Goal: Information Seeking & Learning: Check status

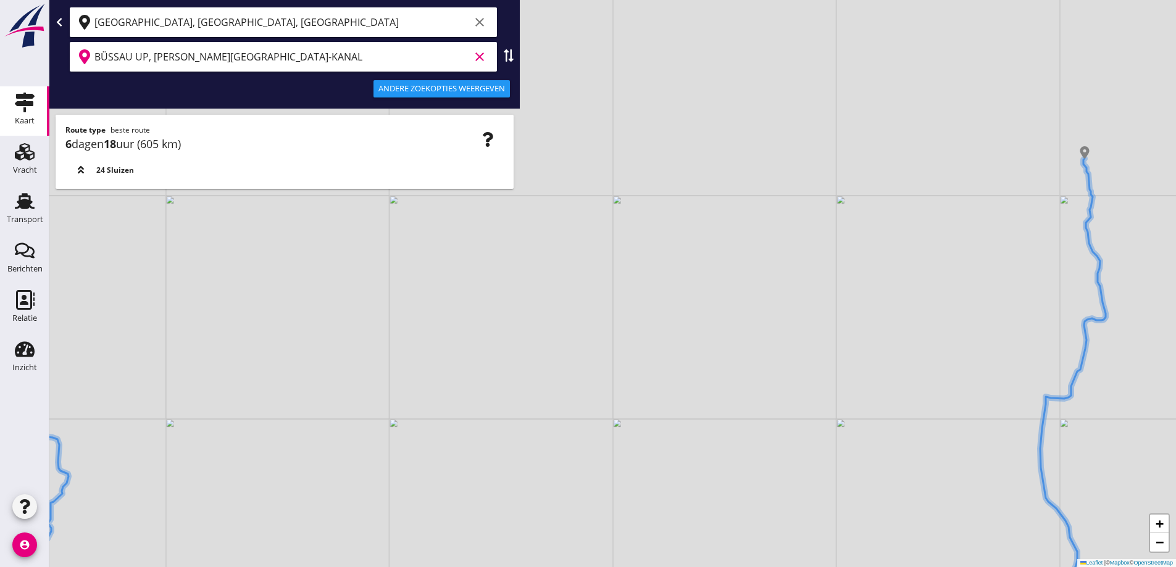
click at [478, 60] on icon "clear" at bounding box center [479, 56] width 15 height 15
click at [492, 10] on div "[GEOGRAPHIC_DATA], [GEOGRAPHIC_DATA], [GEOGRAPHIC_DATA] clear" at bounding box center [283, 22] width 427 height 30
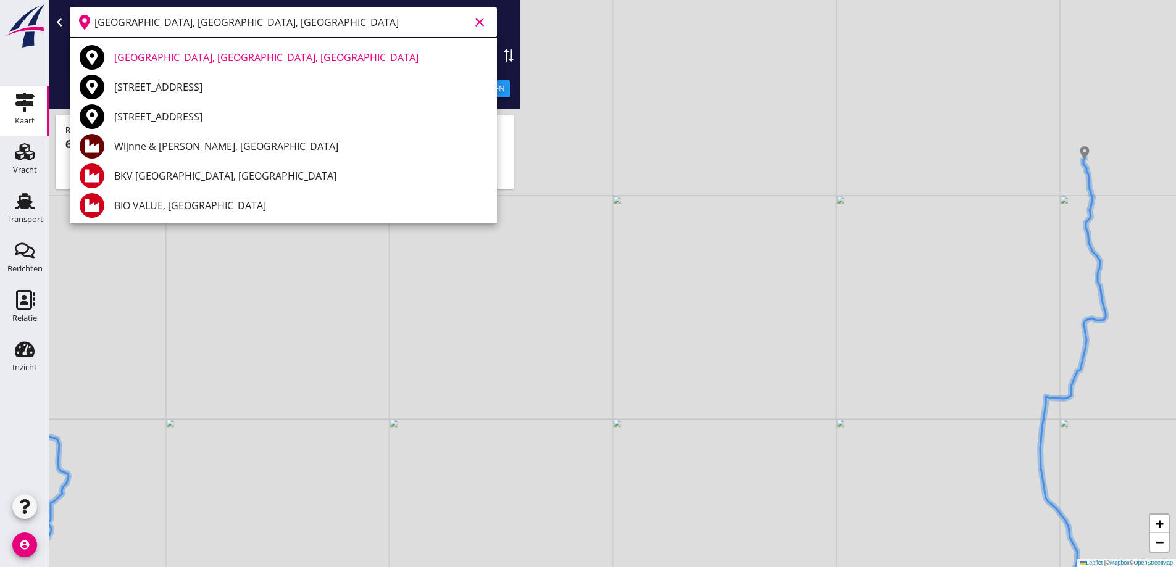
click at [475, 20] on icon "clear" at bounding box center [479, 22] width 15 height 15
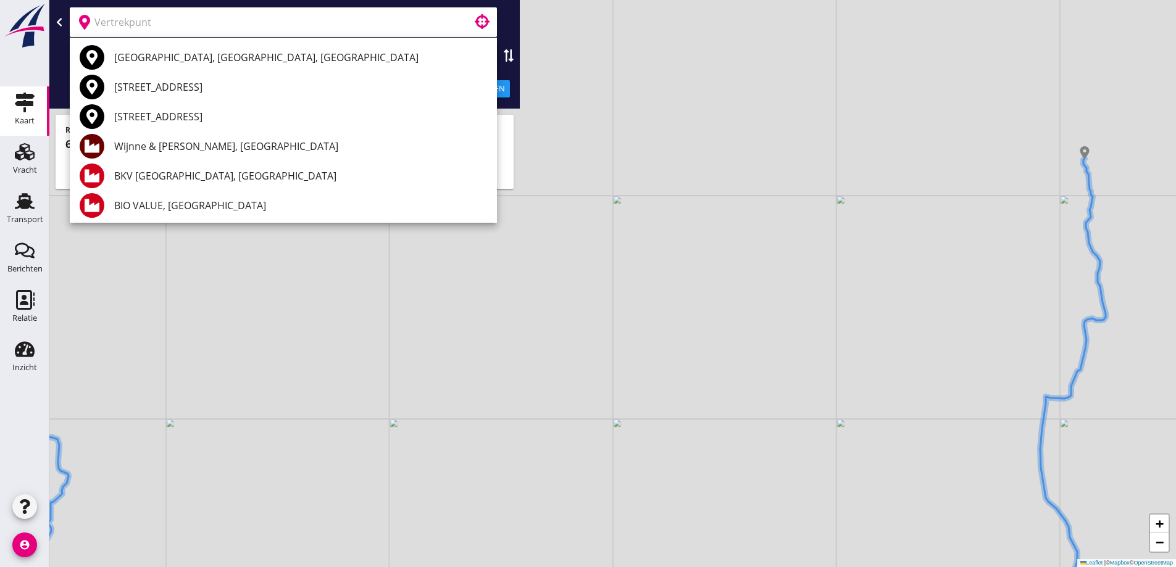
click at [625, 280] on div "+ − Leaflet | © Mapbox © OpenStreetMap" at bounding box center [612, 283] width 1126 height 567
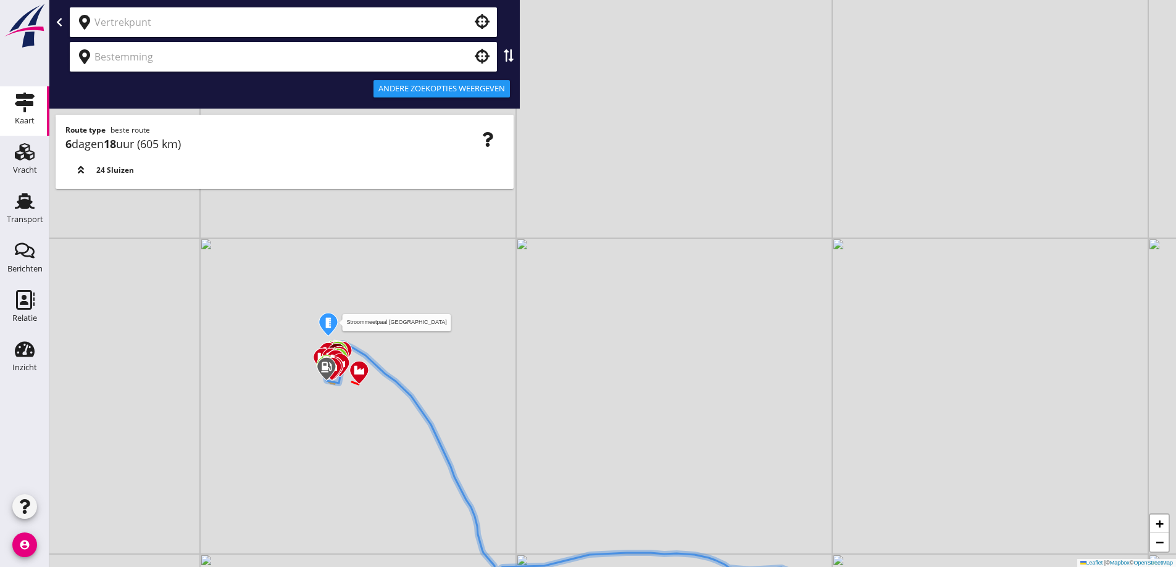
click at [330, 323] on img at bounding box center [328, 325] width 22 height 26
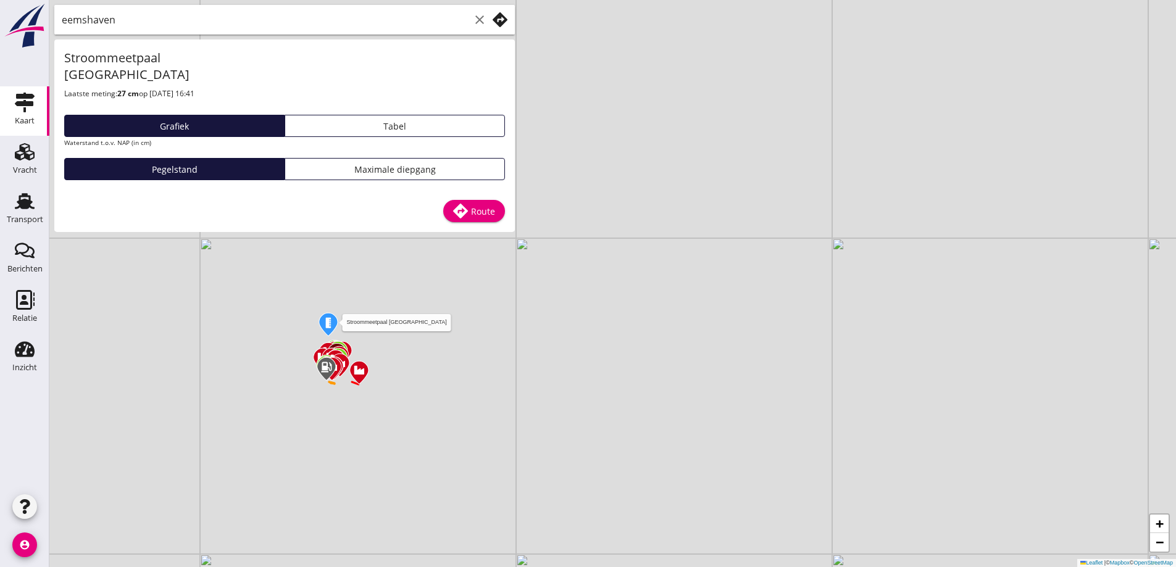
click at [335, 330] on img at bounding box center [328, 325] width 22 height 26
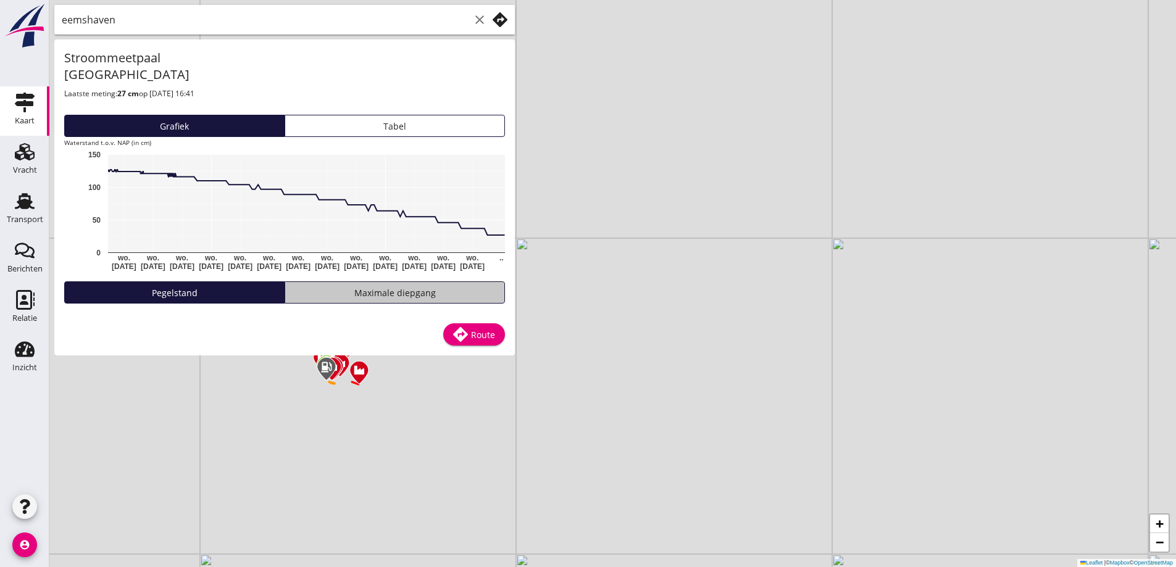
click at [445, 283] on button "Maximale diepgang" at bounding box center [395, 292] width 220 height 22
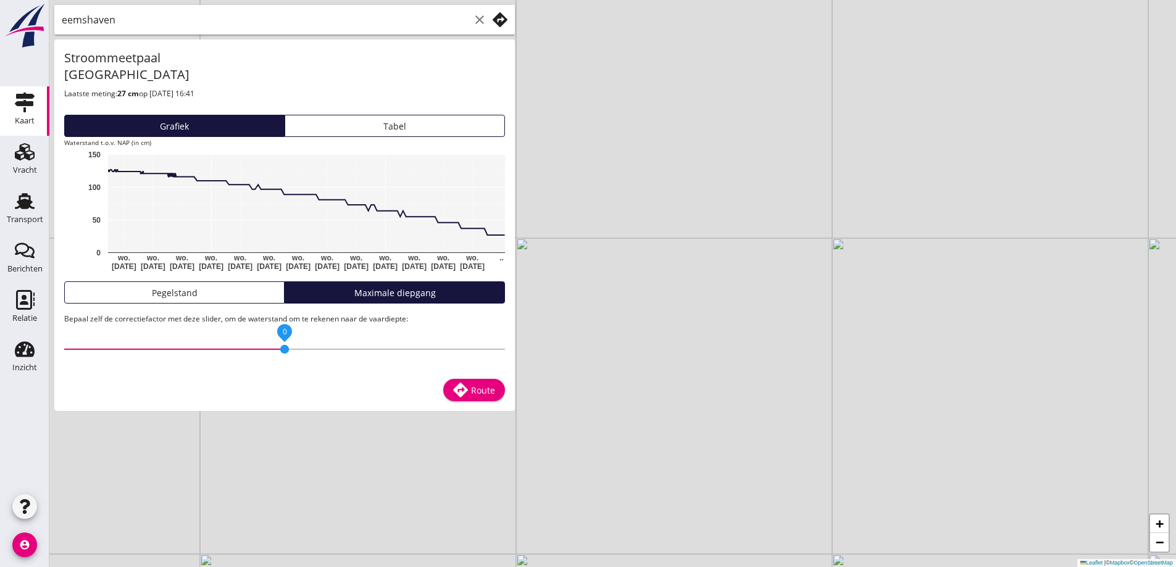
click at [480, 18] on icon "clear" at bounding box center [479, 19] width 15 height 15
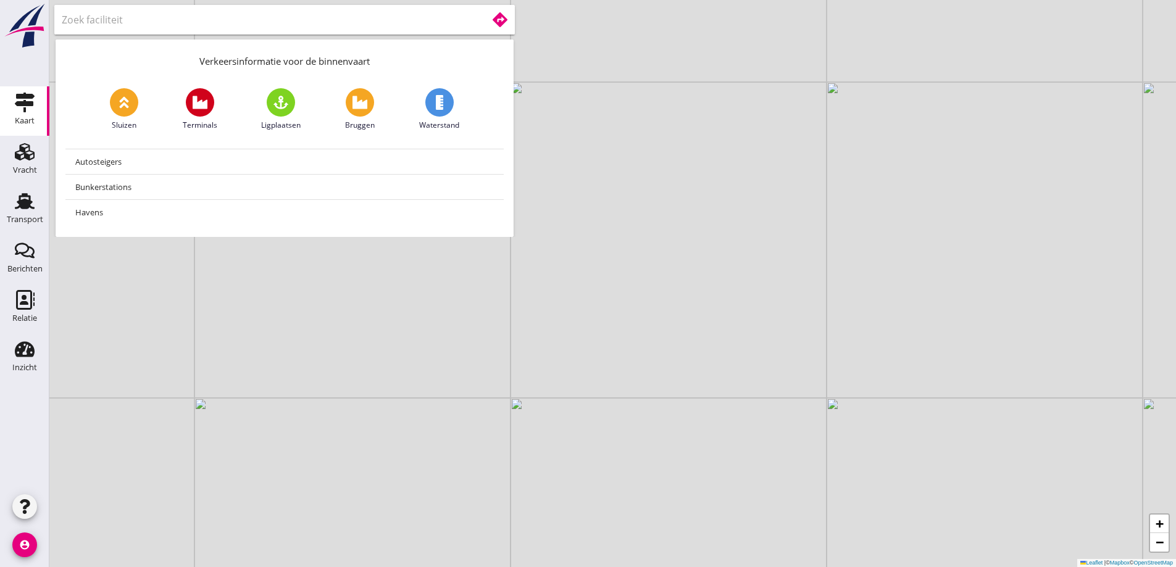
drag, startPoint x: 534, startPoint y: 271, endPoint x: 555, endPoint y: 202, distance: 72.1
click at [555, 202] on div "+ − Leaflet | © Mapbox © OpenStreetMap" at bounding box center [612, 283] width 1126 height 567
drag, startPoint x: 510, startPoint y: 246, endPoint x: 504, endPoint y: 227, distance: 19.9
click at [503, 232] on div "+ − Leaflet | © Mapbox © OpenStreetMap Verkeersinformatie voor de binnenvaart S…" at bounding box center [612, 283] width 1126 height 567
drag, startPoint x: 560, startPoint y: 362, endPoint x: 487, endPoint y: 244, distance: 138.6
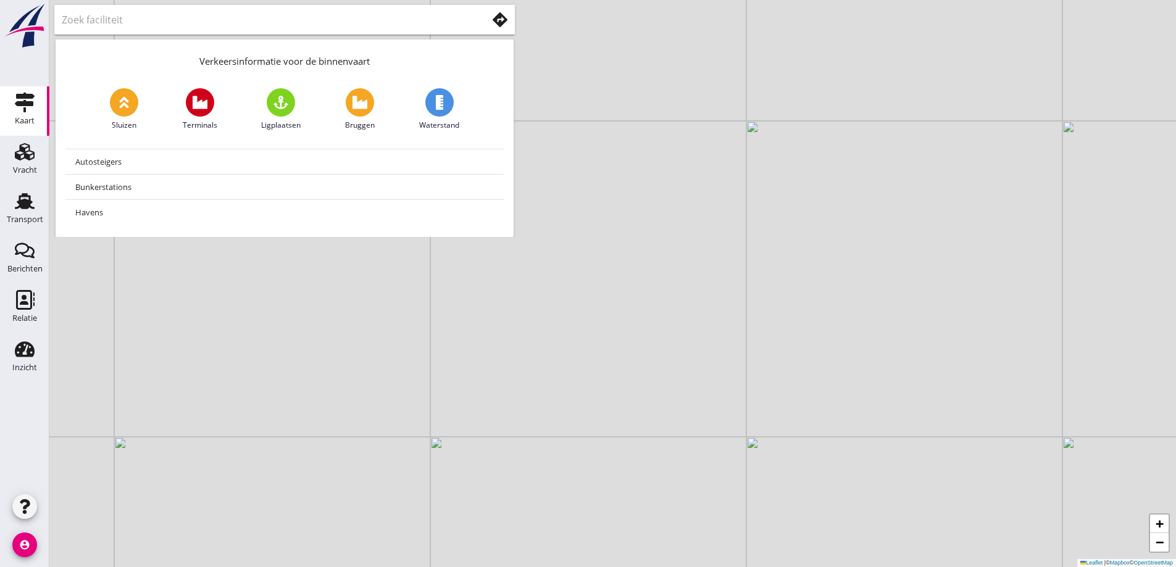
click at [487, 244] on div "+ − Leaflet | © Mapbox © OpenStreetMap" at bounding box center [612, 283] width 1126 height 567
drag, startPoint x: 531, startPoint y: 355, endPoint x: 476, endPoint y: 256, distance: 113.2
click at [481, 278] on div "+ − Leaflet | © Mapbox © OpenStreetMap" at bounding box center [612, 283] width 1126 height 567
drag, startPoint x: 483, startPoint y: 291, endPoint x: 635, endPoint y: 394, distance: 184.0
click at [651, 423] on div "+ − Leaflet | © Mapbox © OpenStreetMap" at bounding box center [612, 283] width 1126 height 567
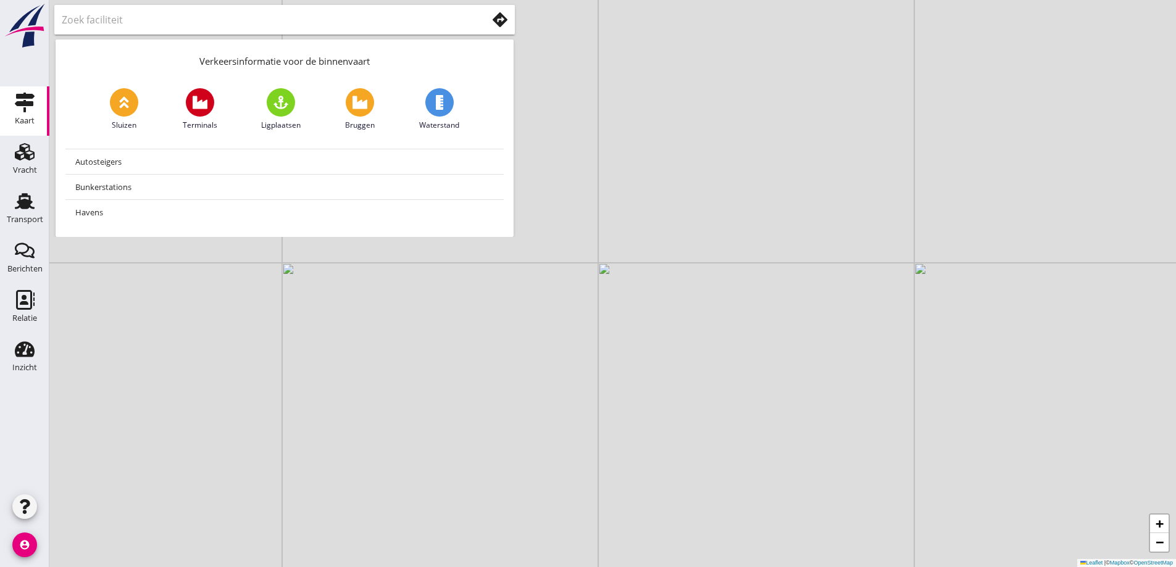
drag, startPoint x: 558, startPoint y: 347, endPoint x: 567, endPoint y: 338, distance: 13.5
click at [565, 340] on div "+ − Leaflet | © Mapbox © OpenStreetMap" at bounding box center [612, 283] width 1126 height 567
